Goal: Task Accomplishment & Management: Use online tool/utility

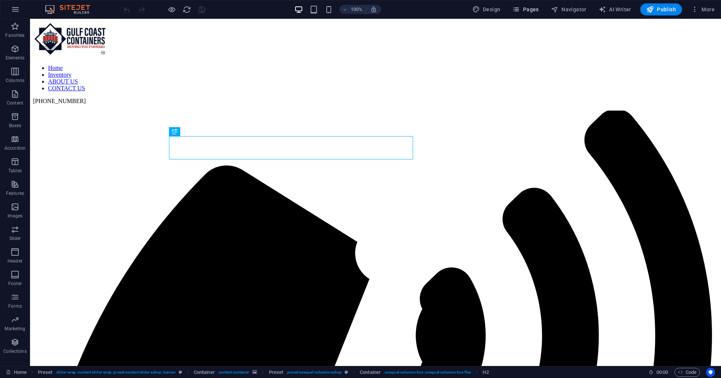
click at [526, 8] on span "Pages" at bounding box center [525, 10] width 26 height 8
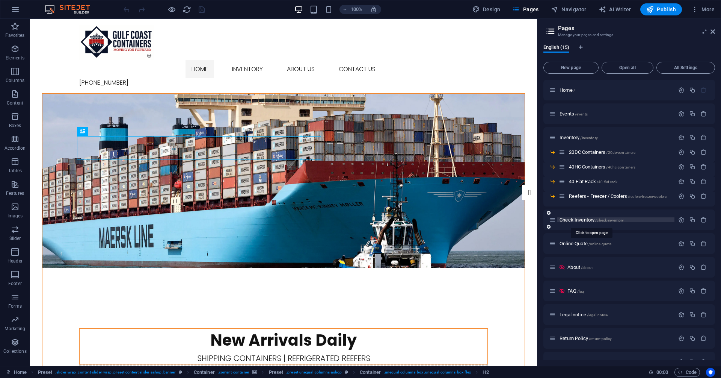
click at [581, 220] on span "Check Inventory /check-inventory" at bounding box center [592, 220] width 64 height 6
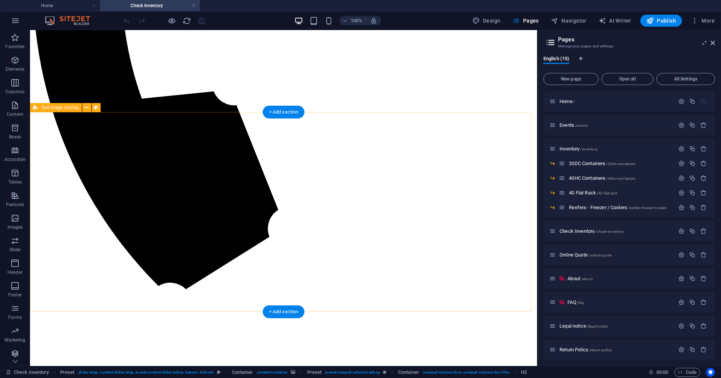
scroll to position [601, 0]
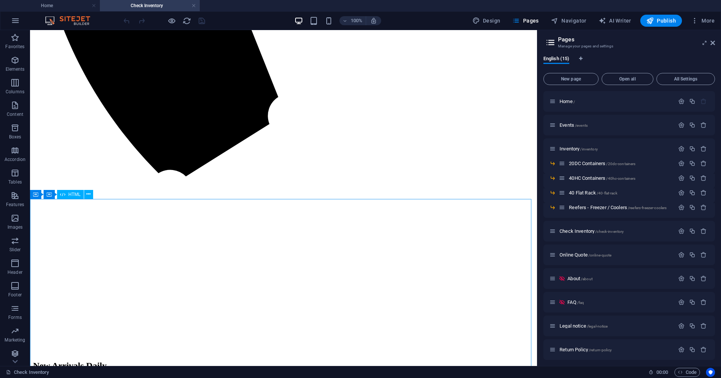
click at [74, 194] on span "HTML" at bounding box center [74, 194] width 12 height 5
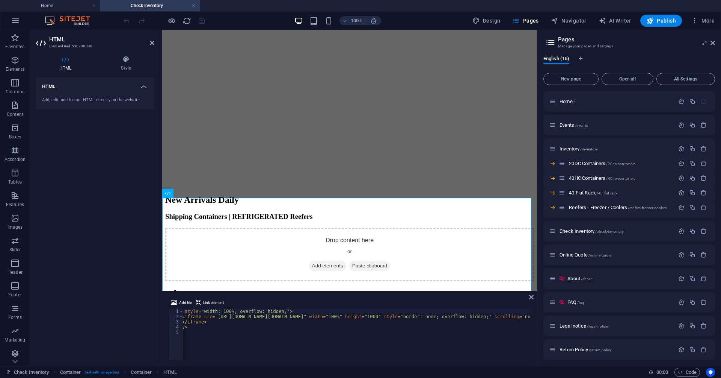
scroll to position [0, 0]
